Goal: Check status: Check status

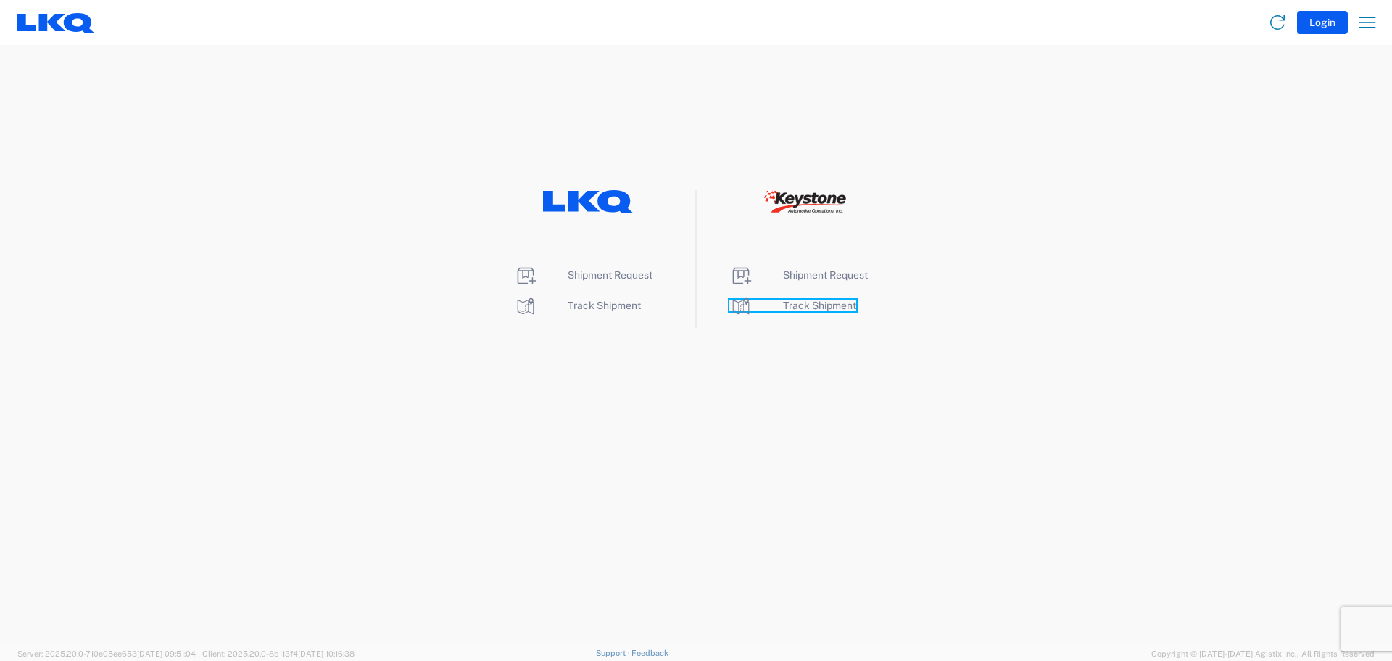
click at [818, 310] on span "Track Shipment" at bounding box center [819, 305] width 73 height 12
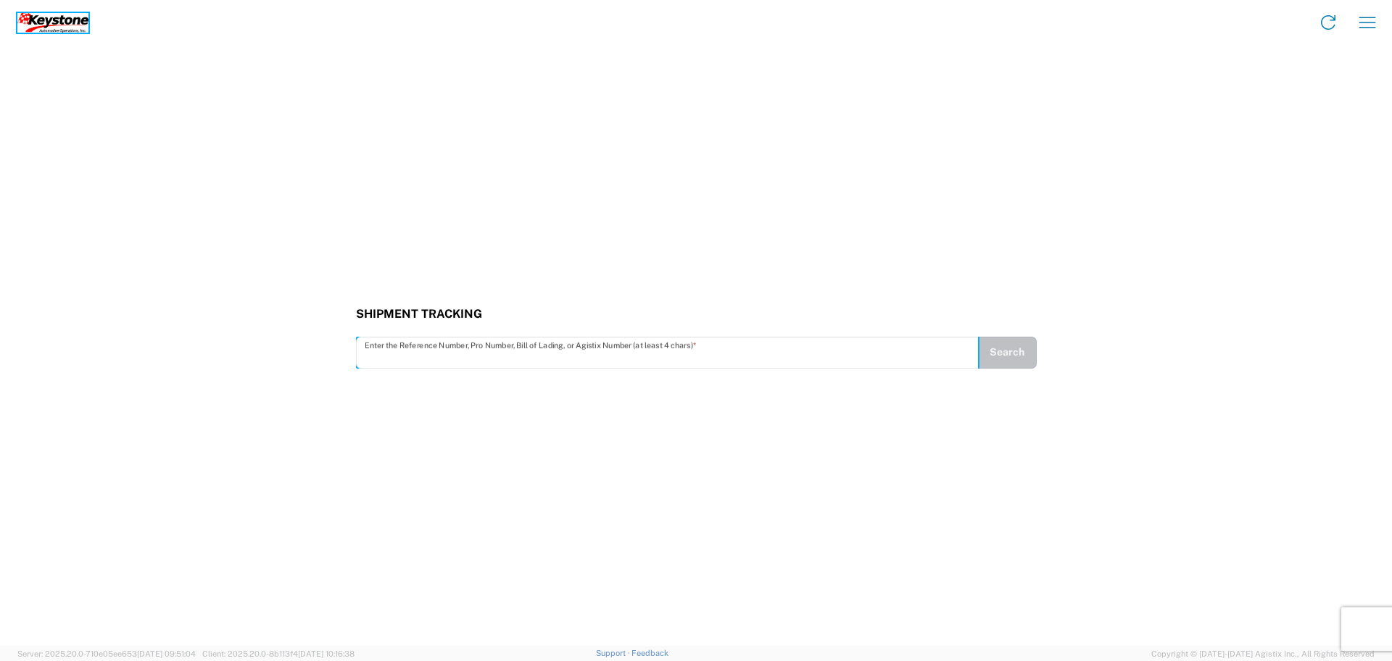
click at [62, 16] on img at bounding box center [52, 23] width 71 height 20
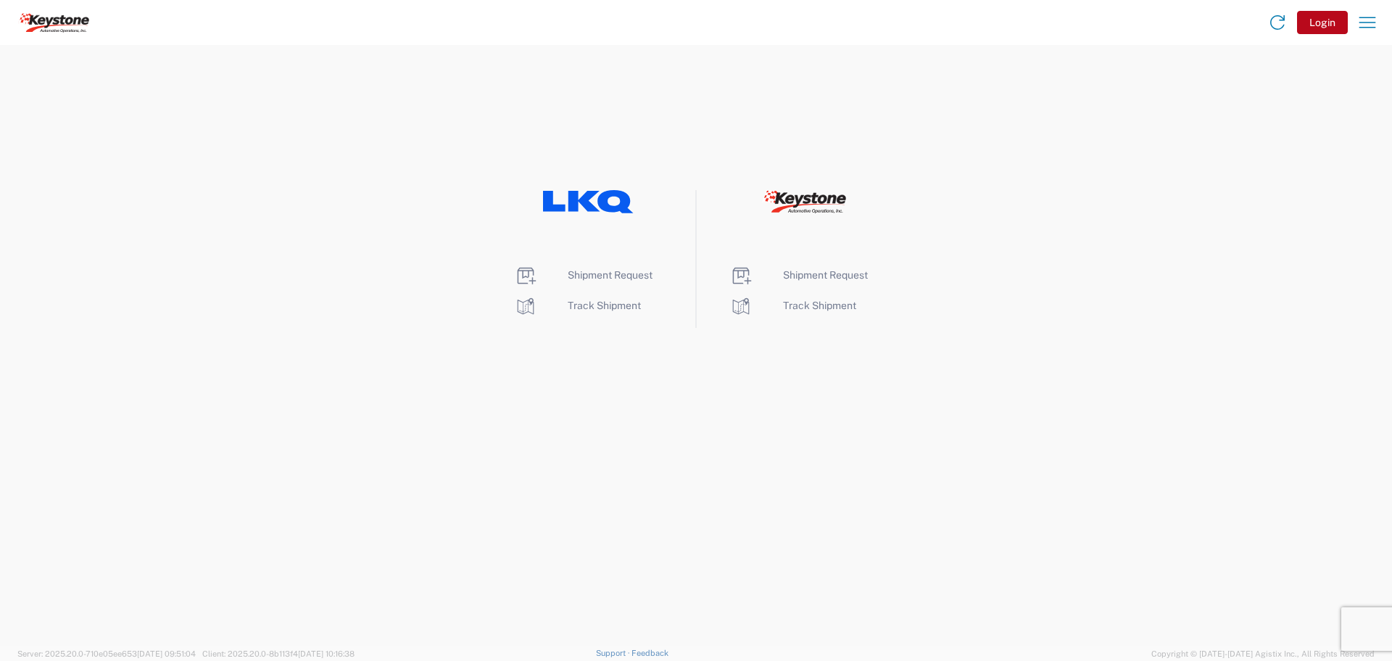
click at [824, 197] on icon at bounding box center [822, 199] width 9 height 9
click at [1372, 25] on icon "button" at bounding box center [1367, 22] width 23 height 23
click at [1282, 60] on link "Home" at bounding box center [1311, 66] width 136 height 29
click at [811, 304] on span "Track Shipment" at bounding box center [819, 305] width 73 height 12
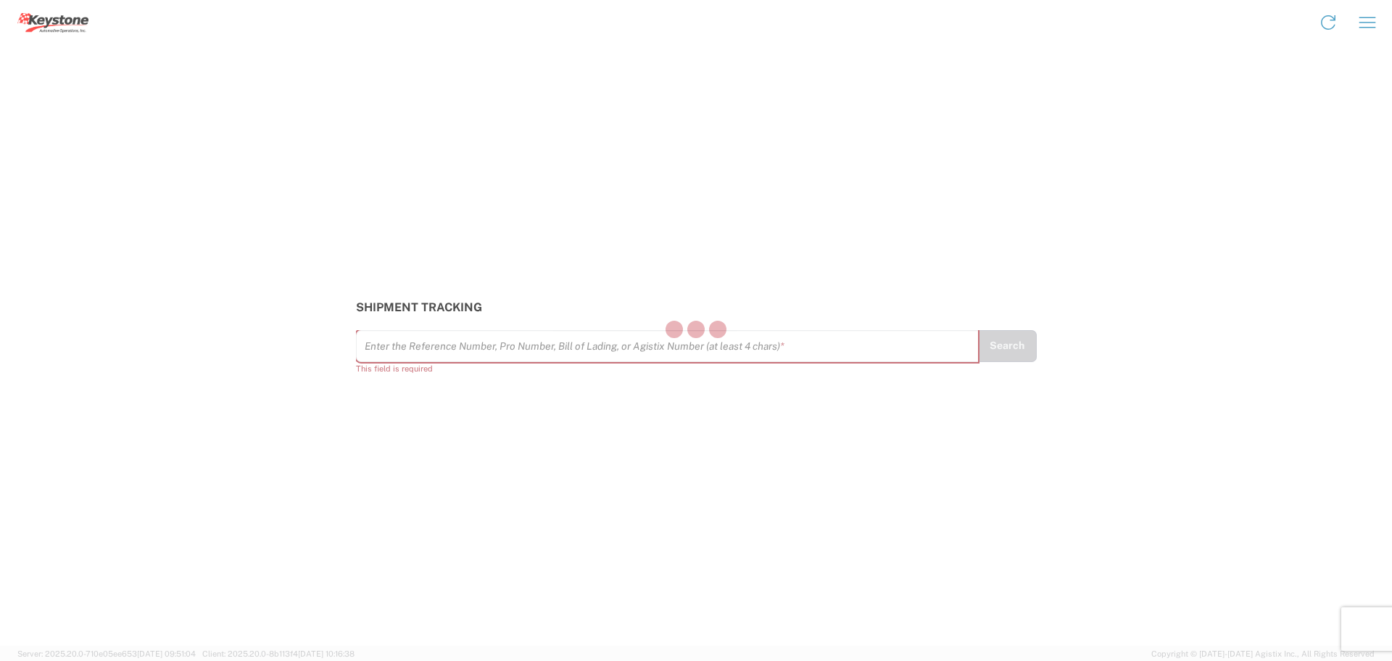
click at [488, 355] on div at bounding box center [696, 330] width 1392 height 661
click at [683, 331] on div "Enter the Reference Number, Pro Number, Bill of Lading, or Agistix Number (at l…" at bounding box center [667, 346] width 622 height 32
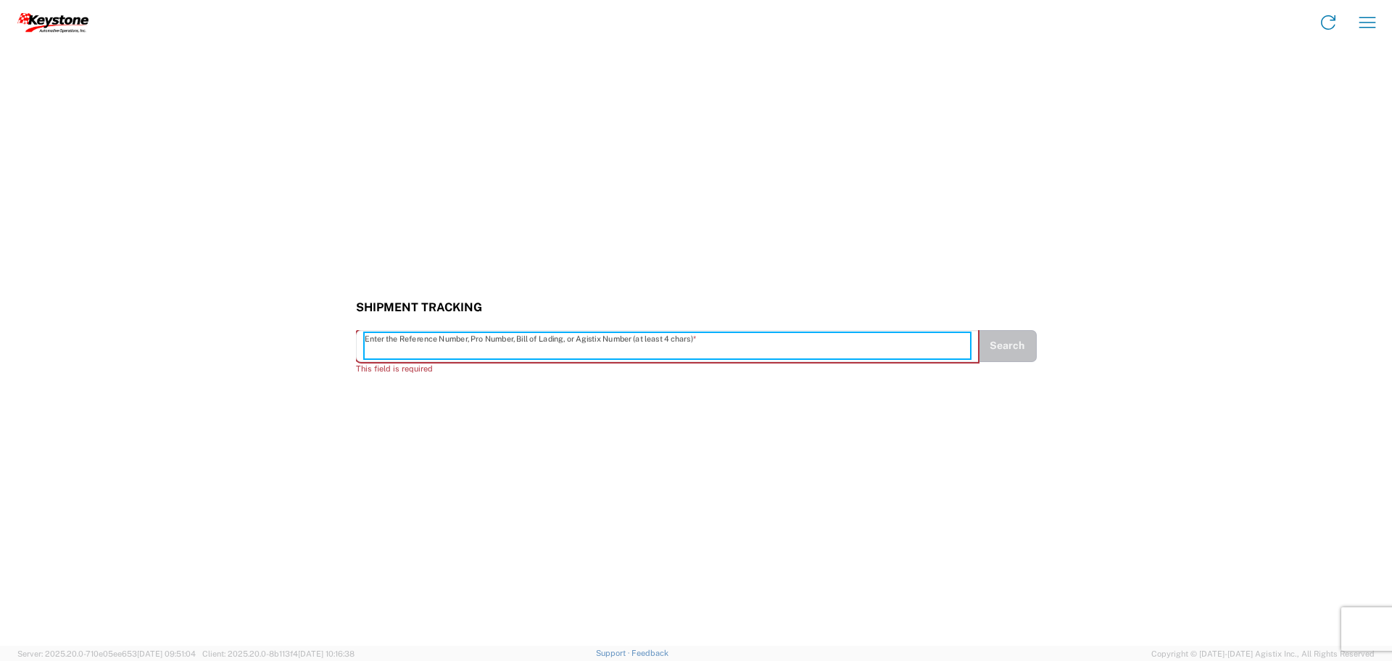
click at [489, 340] on input "text" at bounding box center [667, 345] width 605 height 25
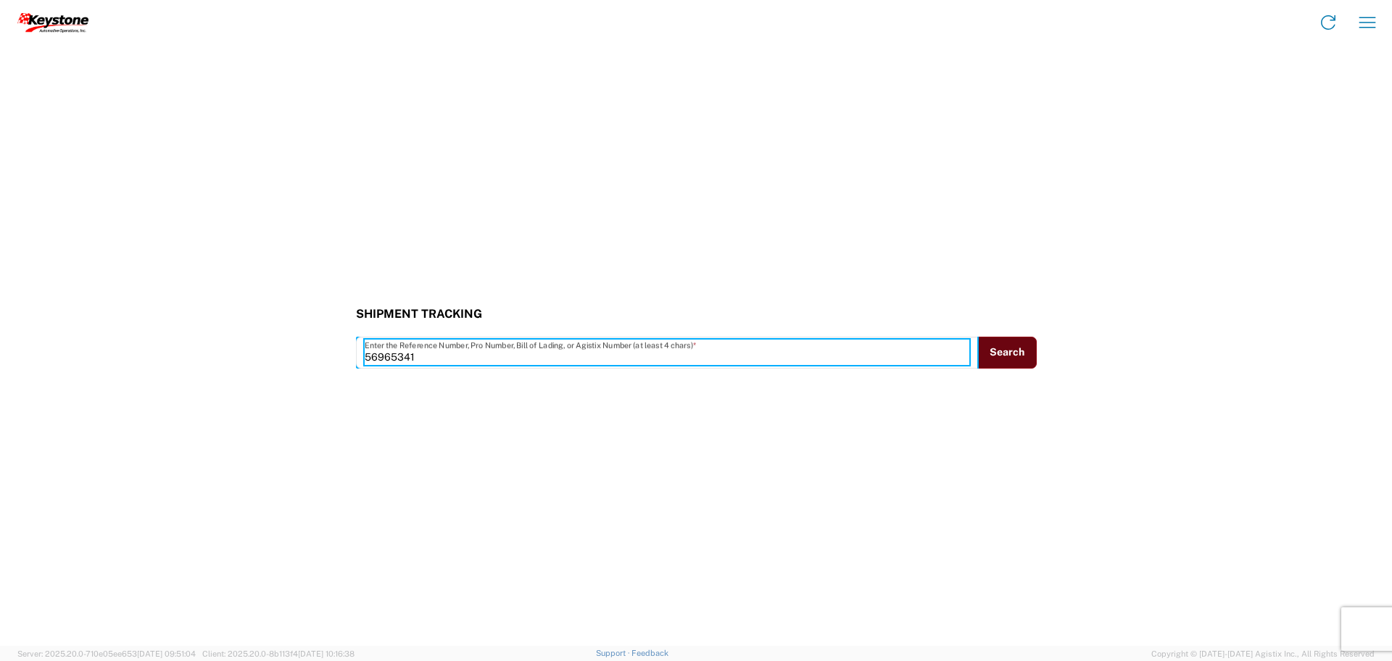
type input "56965341"
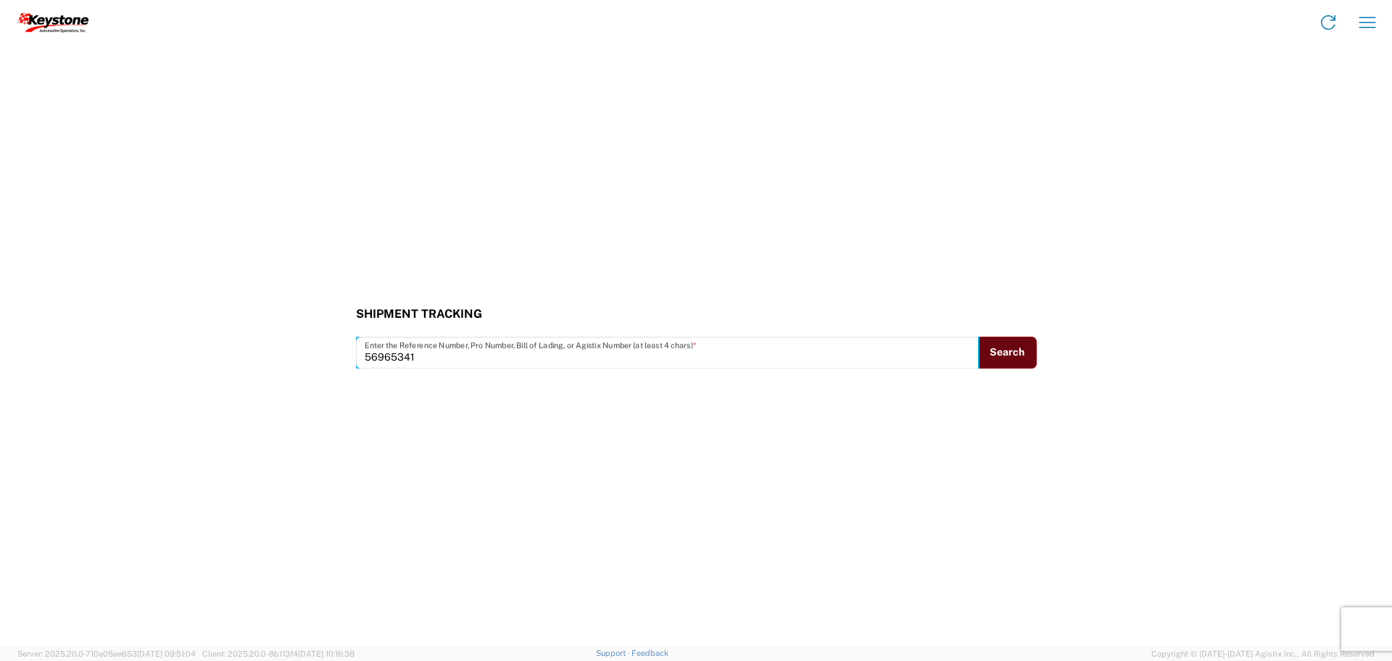
drag, startPoint x: 1035, startPoint y: 344, endPoint x: 1011, endPoint y: 352, distance: 25.2
click at [1033, 344] on button "Search" at bounding box center [1007, 352] width 59 height 32
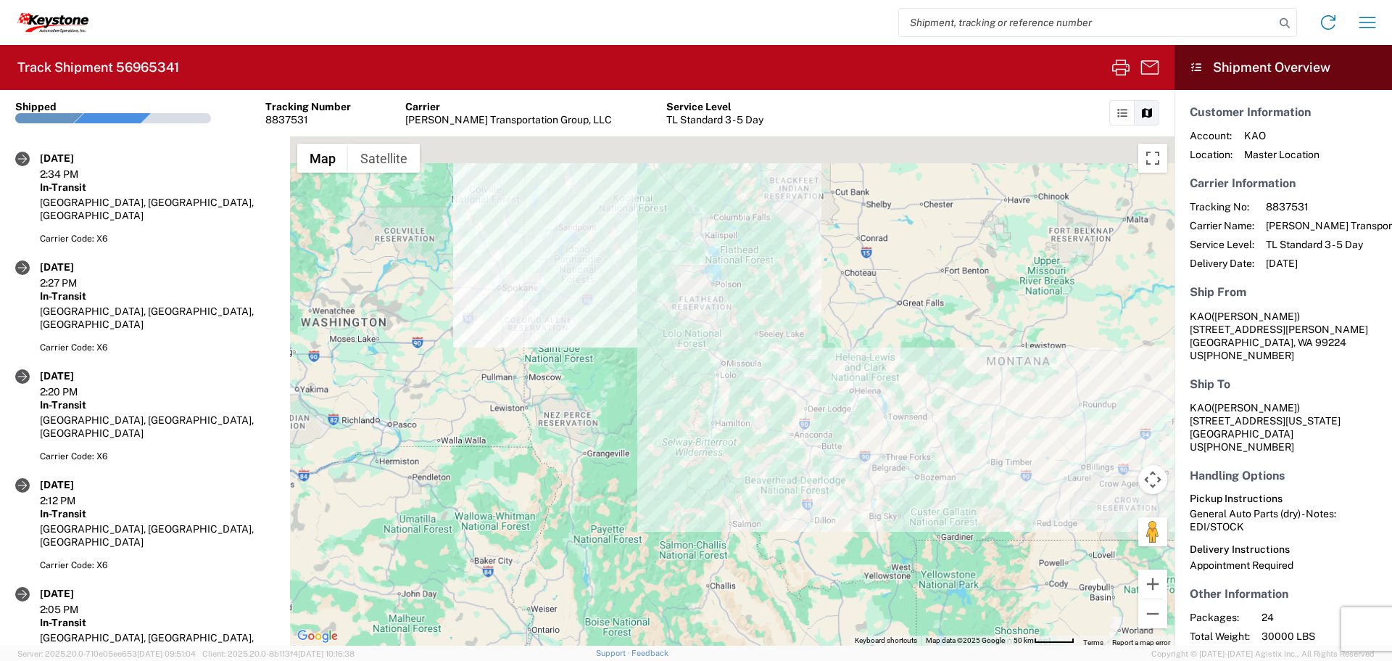
drag, startPoint x: 370, startPoint y: 228, endPoint x: 539, endPoint y: 330, distance: 198.1
click at [539, 330] on div at bounding box center [732, 390] width 885 height 509
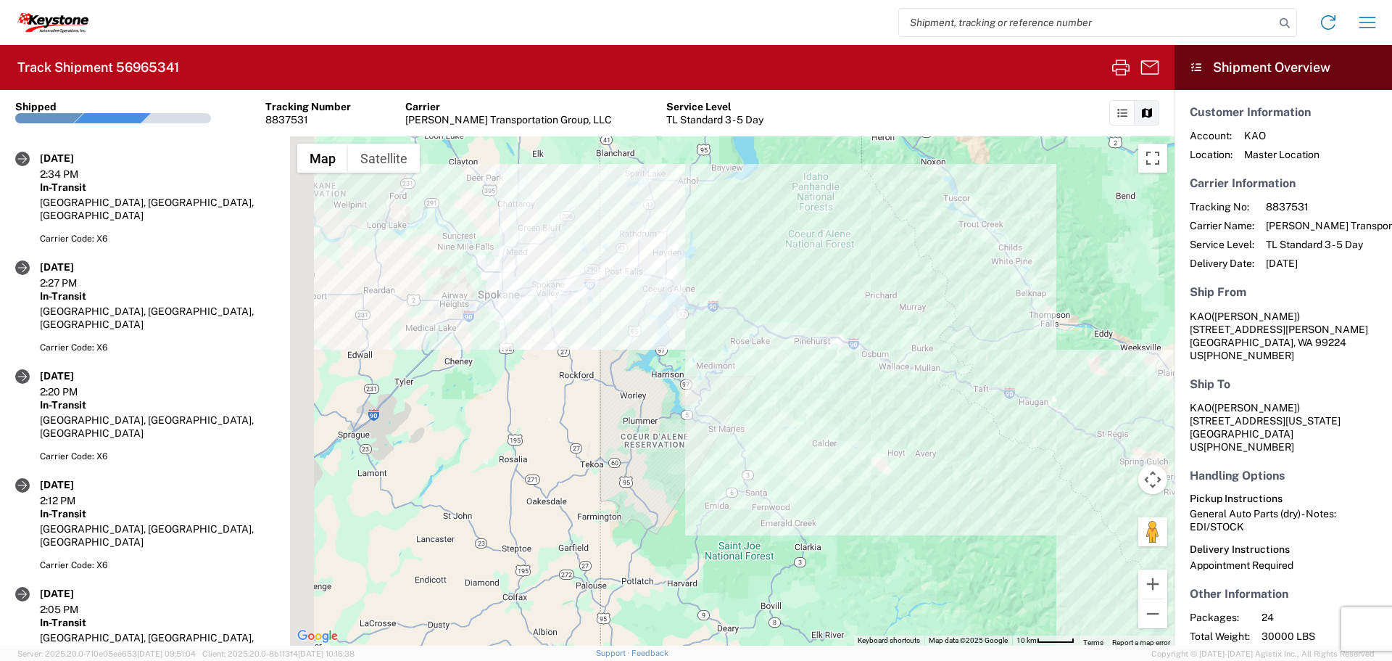
drag, startPoint x: 450, startPoint y: 329, endPoint x: 596, endPoint y: 342, distance: 146.3
click at [596, 342] on div at bounding box center [732, 390] width 885 height 509
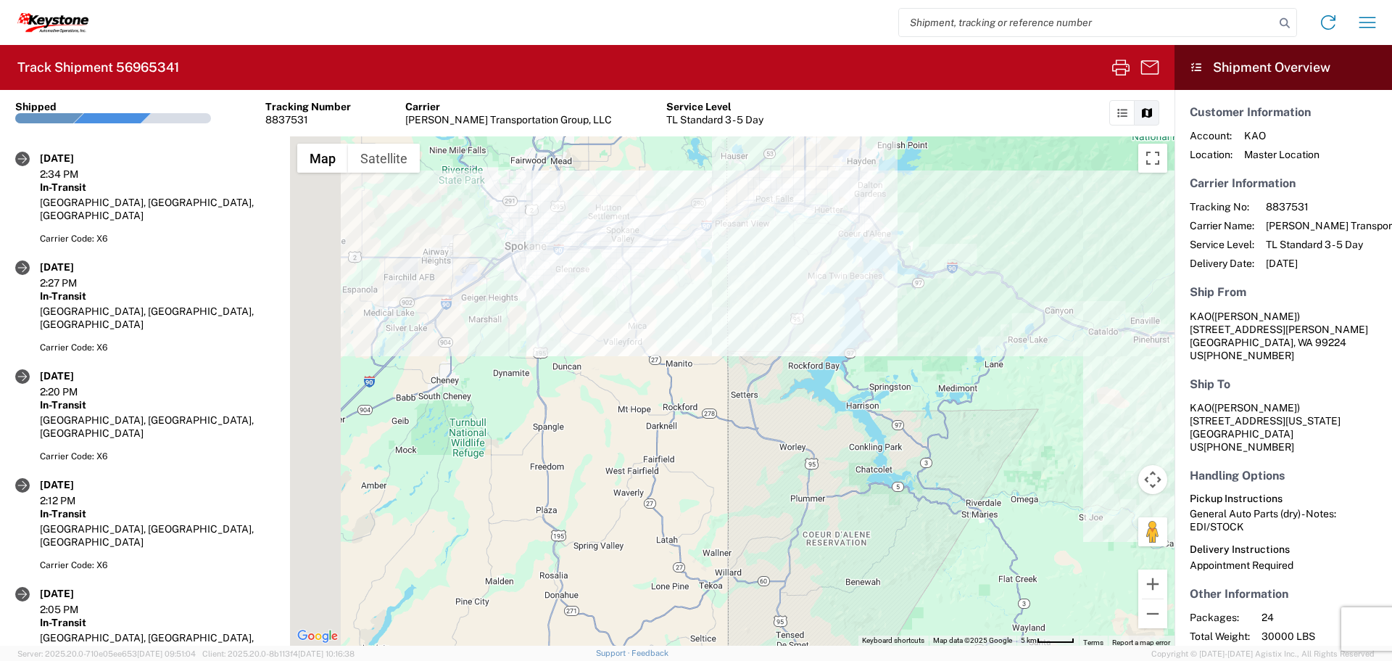
drag, startPoint x: 414, startPoint y: 336, endPoint x: 496, endPoint y: 315, distance: 84.4
click at [496, 315] on div at bounding box center [732, 390] width 885 height 509
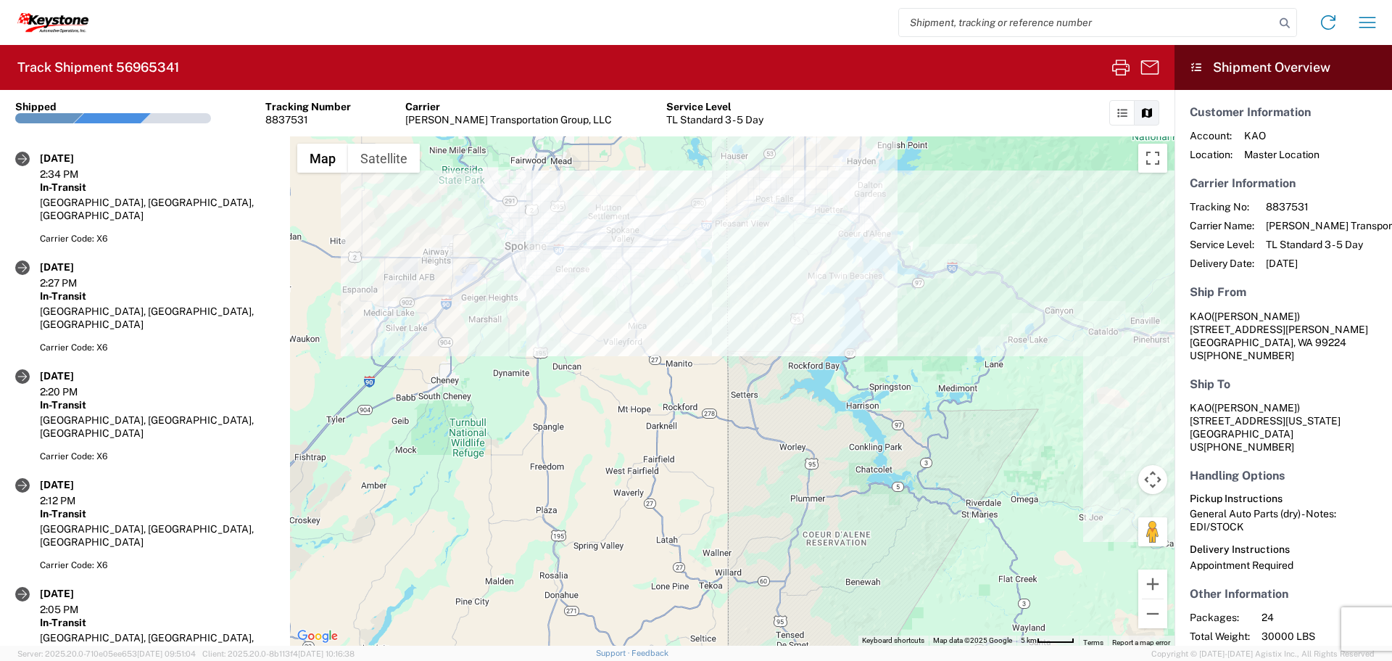
click at [464, 285] on div at bounding box center [732, 390] width 885 height 509
click at [68, 30] on img at bounding box center [52, 23] width 71 height 20
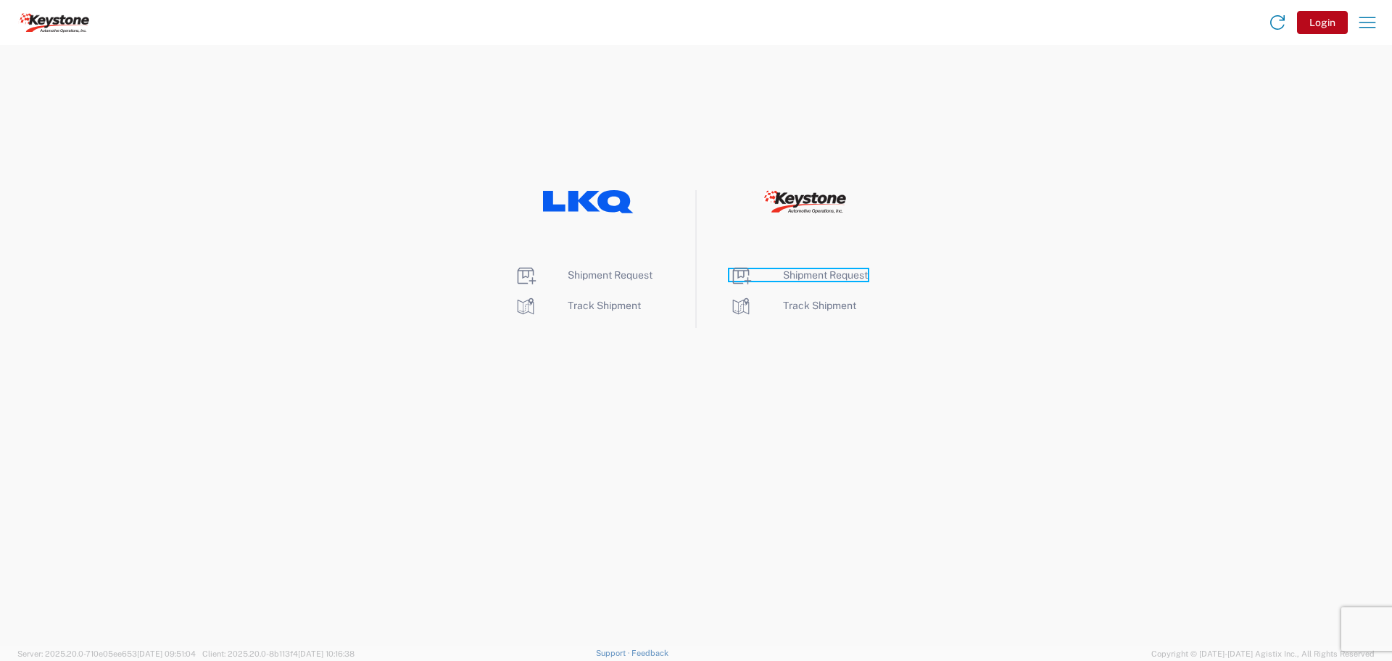
click at [809, 278] on span "Shipment Request" at bounding box center [825, 275] width 85 height 12
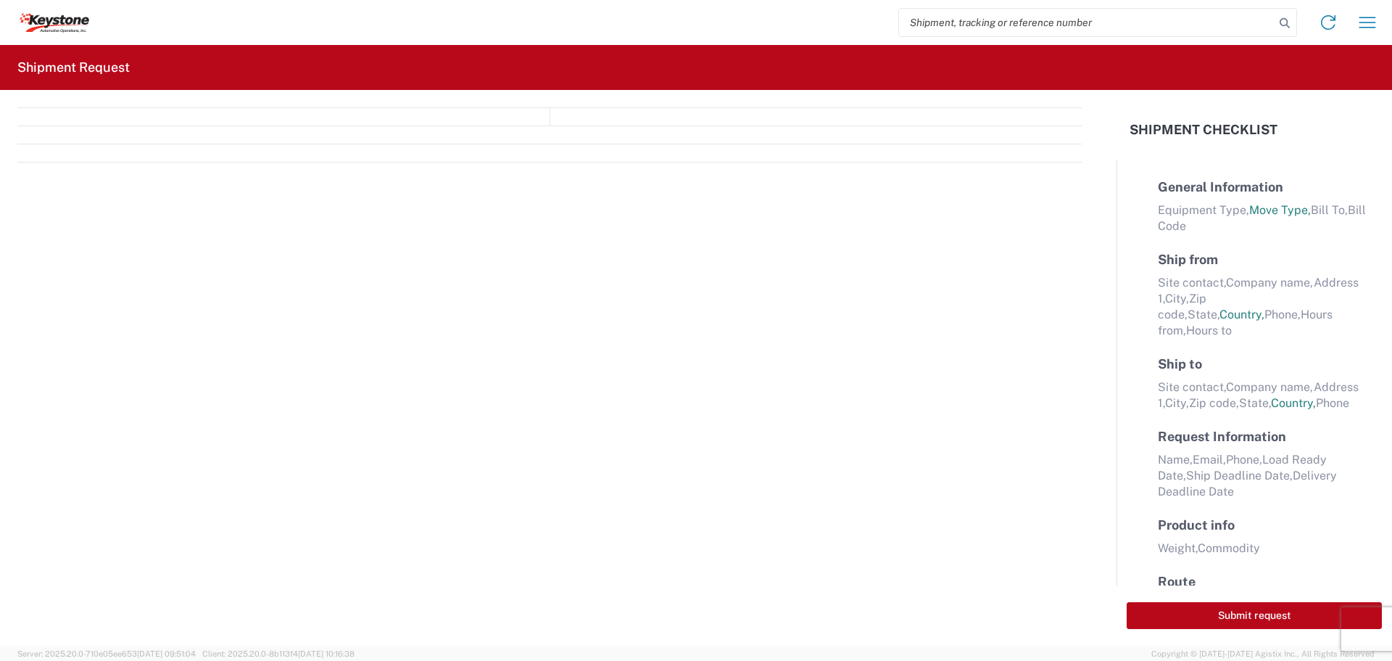
select select "FULL"
select select "LBS"
select select "IN"
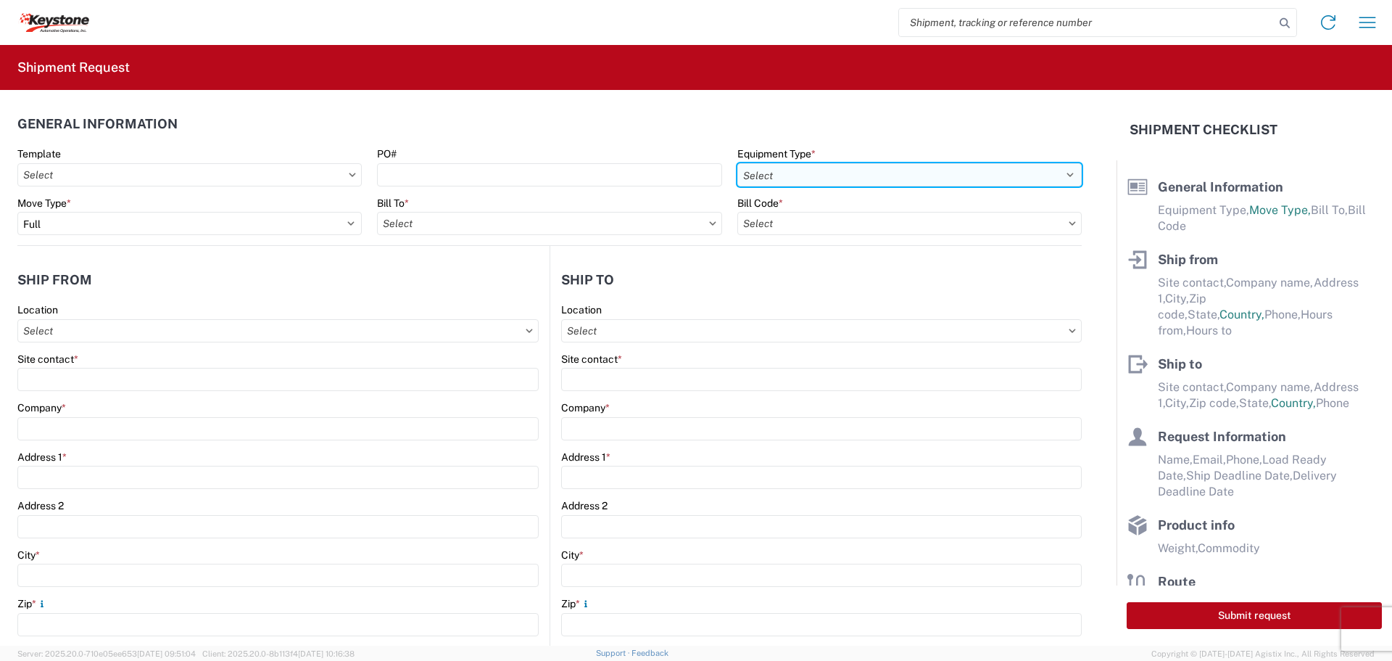
click at [882, 169] on select "Select 53’ Dry Van Flatbed Dropdeck (van) Lowboy (flatbed) Rail" at bounding box center [909, 174] width 344 height 23
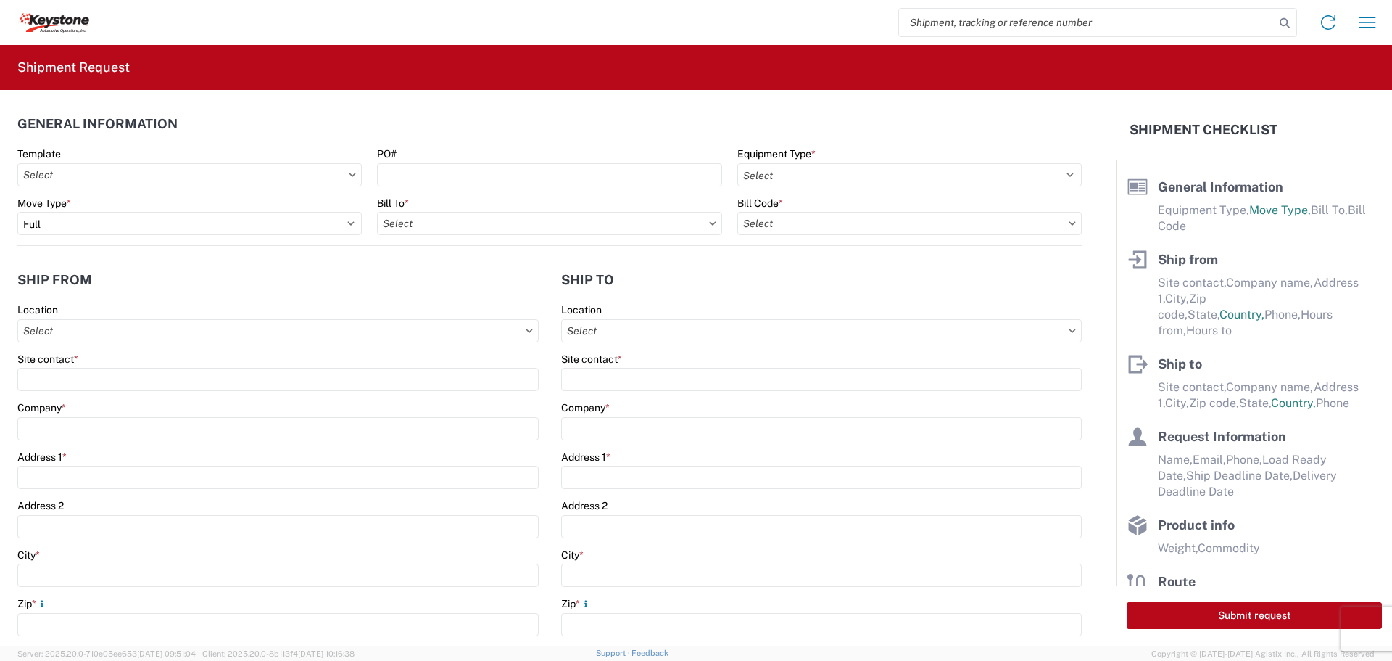
click at [552, 107] on agx-general-info "General Information Template PO# Equipment Type * Select 53’ Dry Van Flatbed Dr…" at bounding box center [549, 168] width 1064 height 156
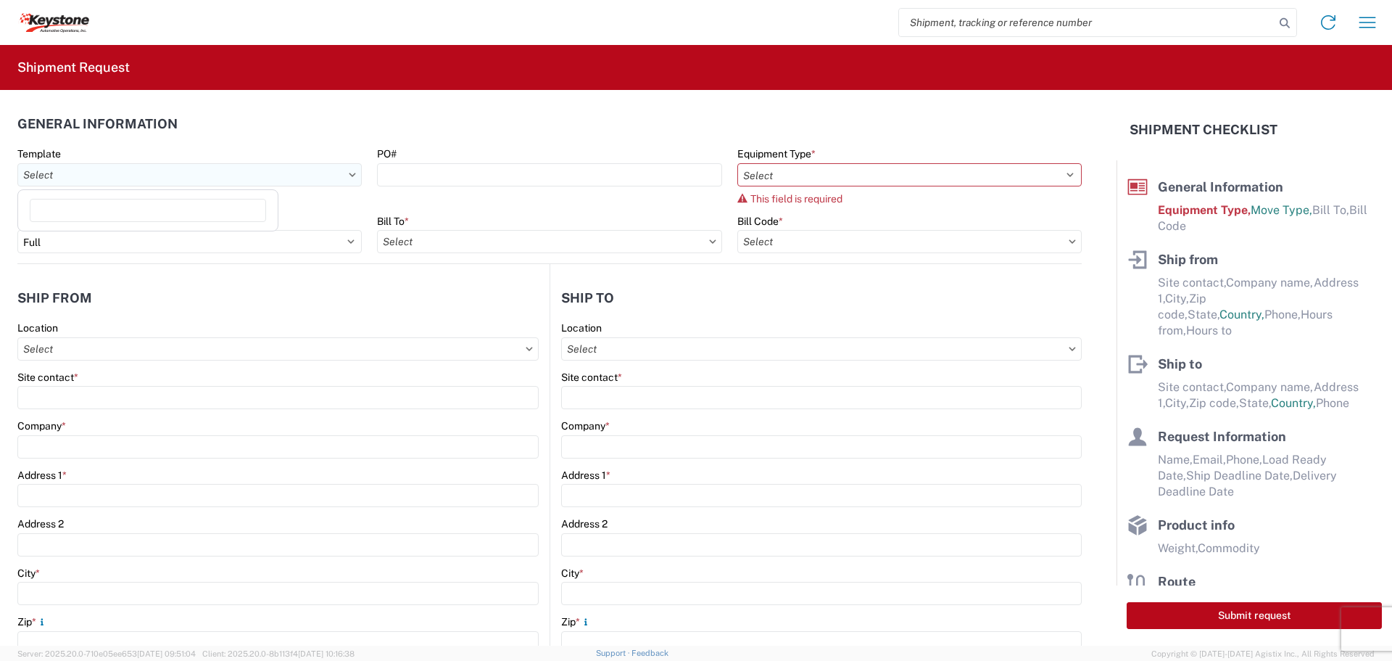
click at [154, 179] on input "text" at bounding box center [189, 174] width 344 height 23
click at [249, 111] on header "General Information" at bounding box center [549, 123] width 1064 height 33
click at [1051, 17] on input "search" at bounding box center [1087, 23] width 376 height 28
paste input "56965341"
type input "56965341"
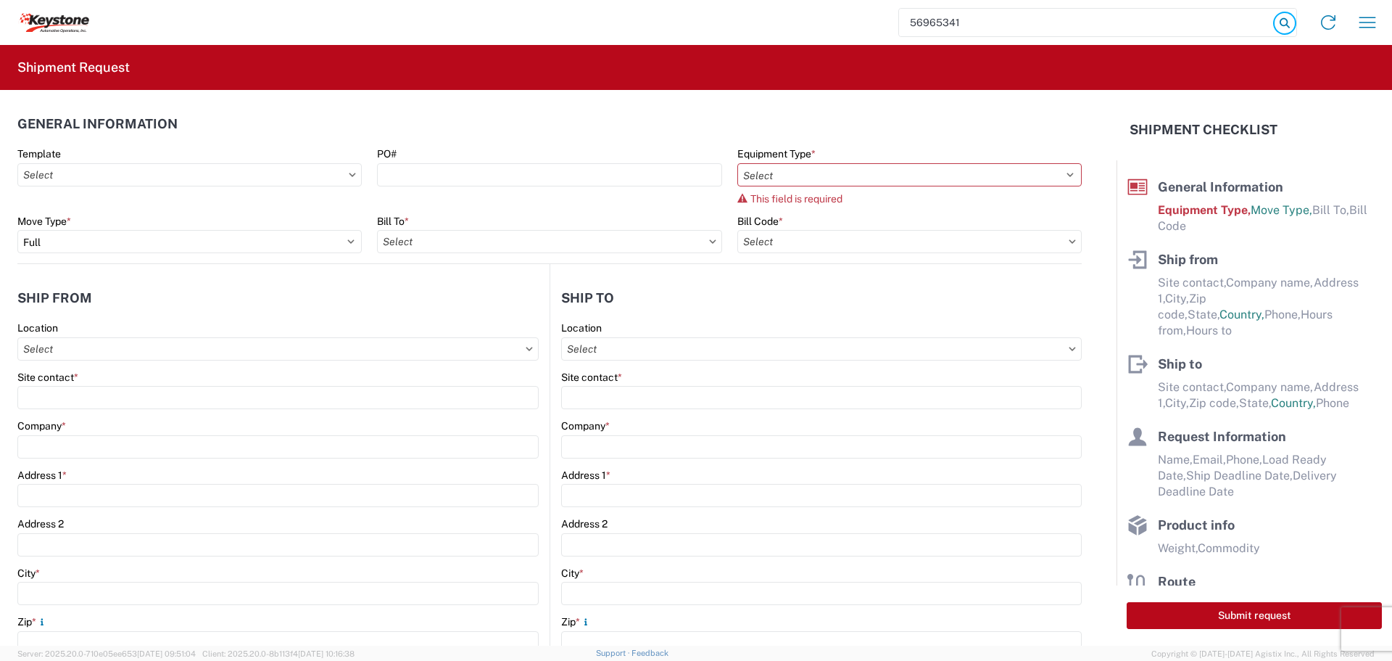
click at [1288, 25] on icon at bounding box center [1285, 23] width 20 height 20
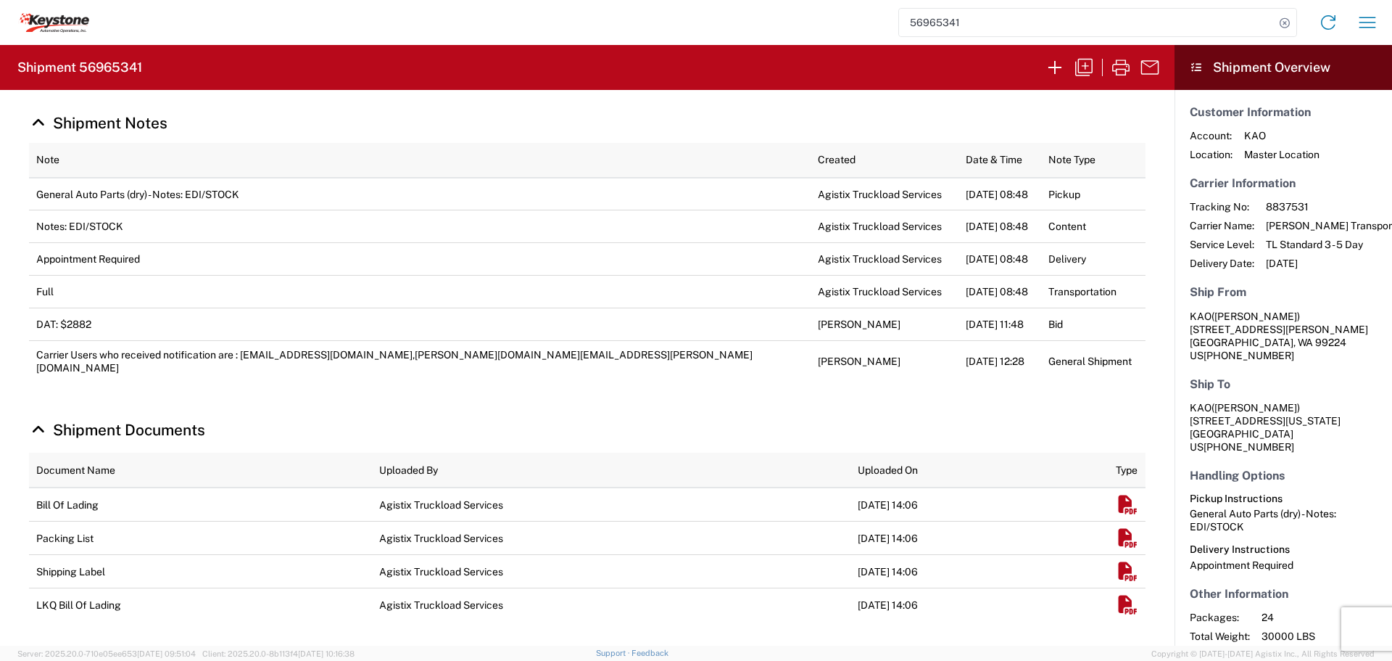
scroll to position [524, 0]
click at [1116, 510] on em "Shipment Documents" at bounding box center [1127, 504] width 22 height 18
